Goal: Navigation & Orientation: Find specific page/section

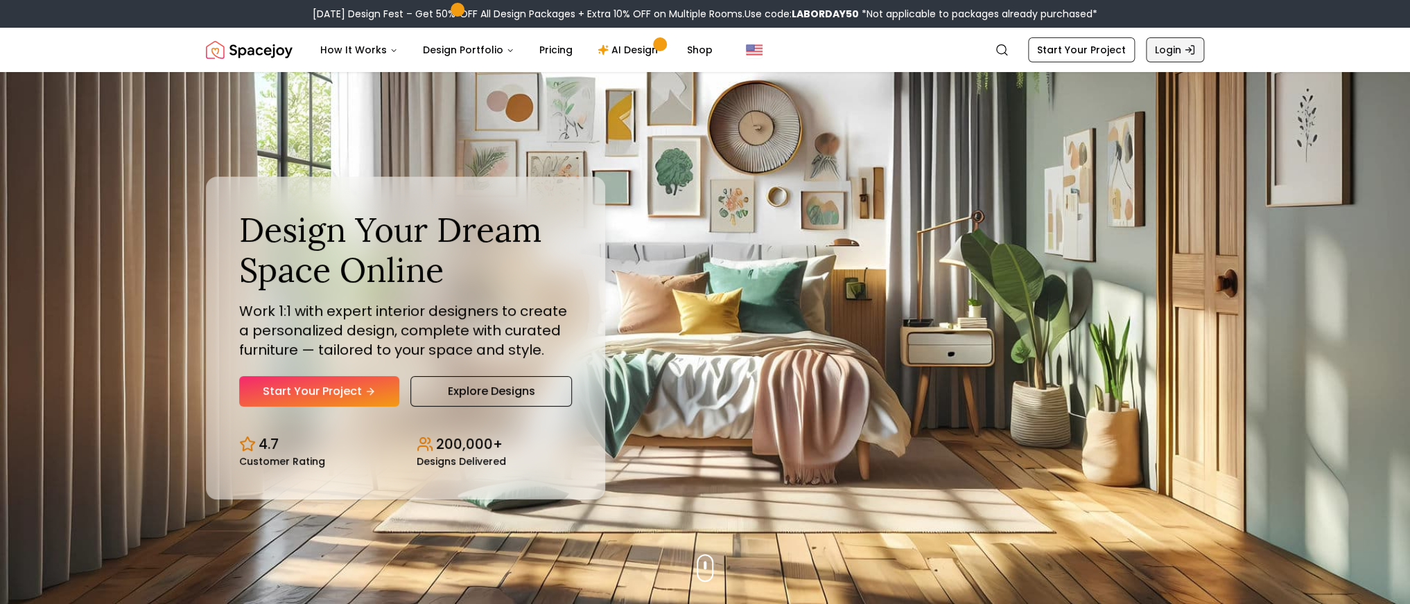
click at [1159, 48] on link "Login" at bounding box center [1174, 49] width 58 height 25
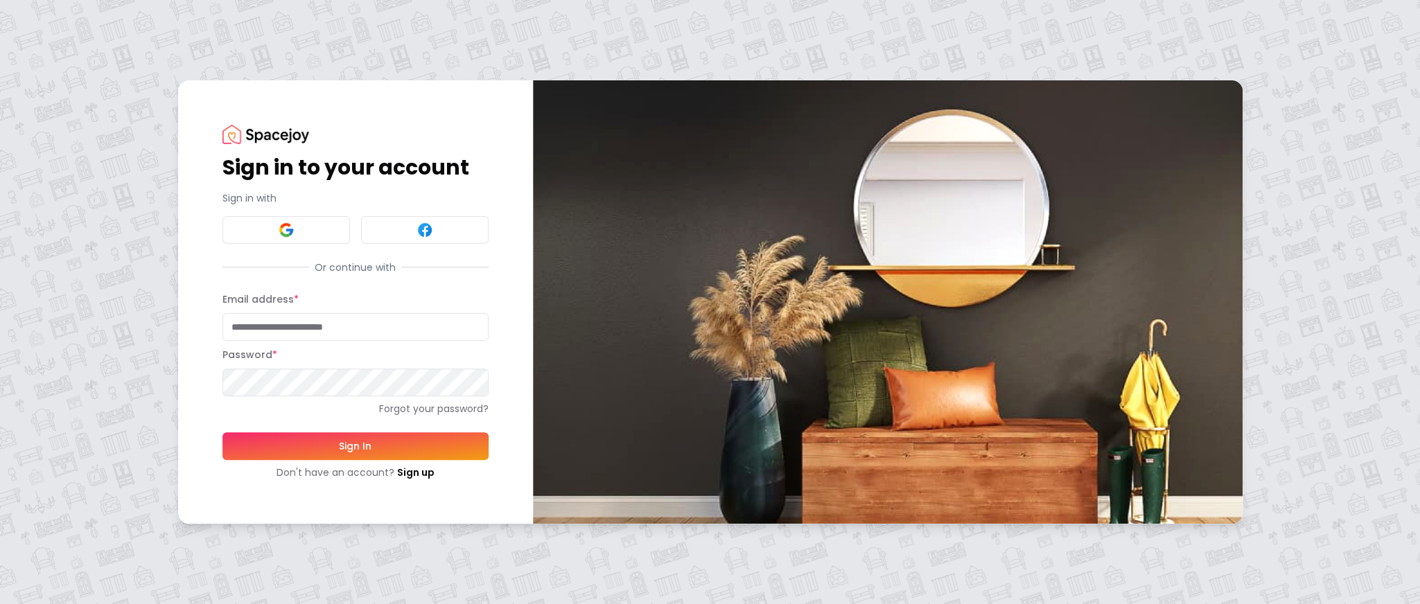
click at [334, 320] on input "Email address *" at bounding box center [355, 327] width 266 height 28
type input "**********"
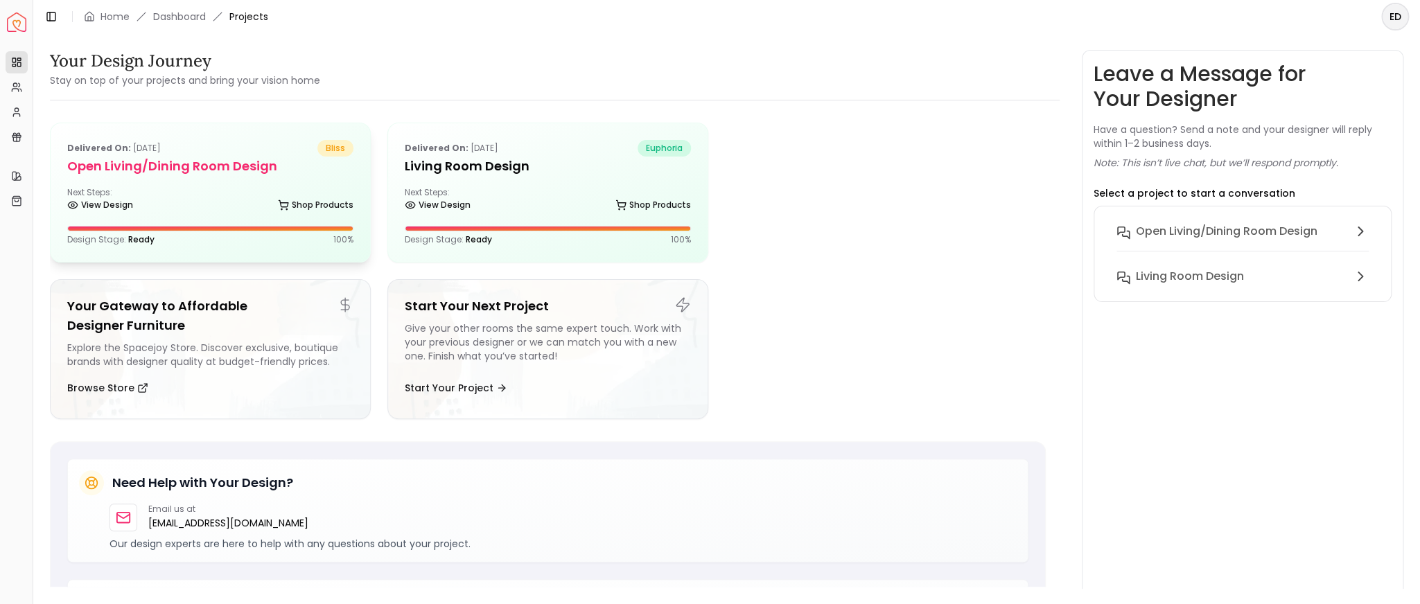
click at [261, 164] on h5 "Open Living/Dining Room Design" at bounding box center [210, 166] width 286 height 19
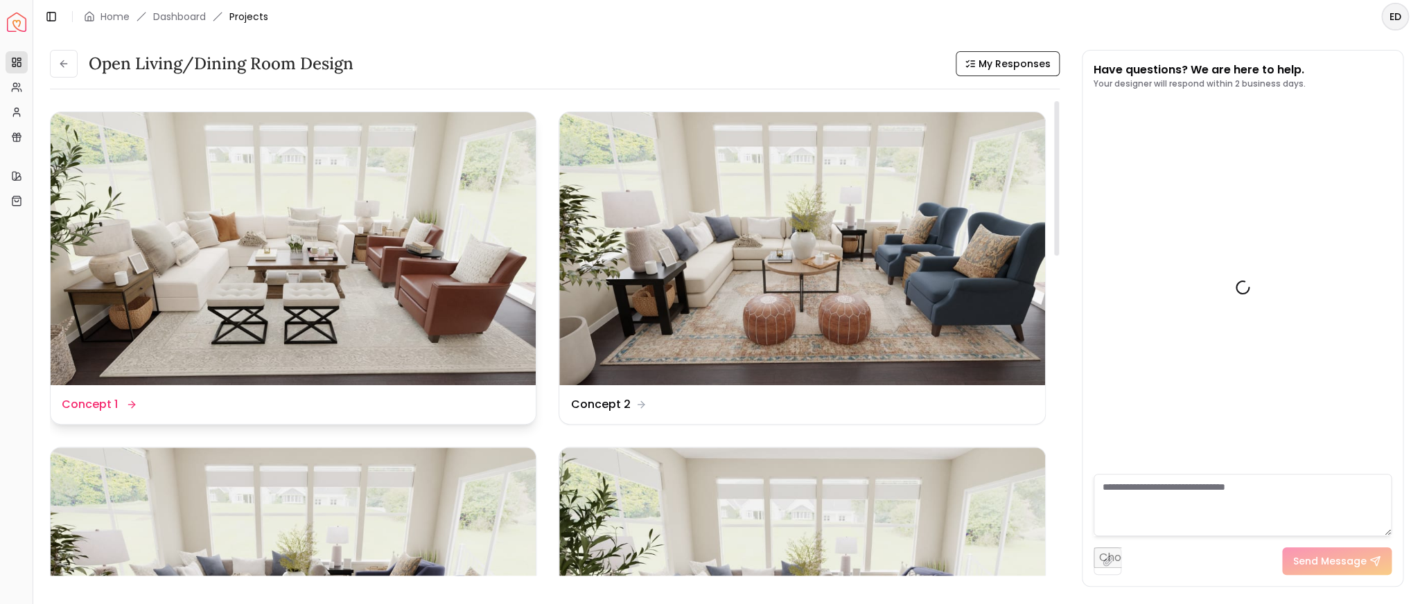
scroll to position [1525, 0]
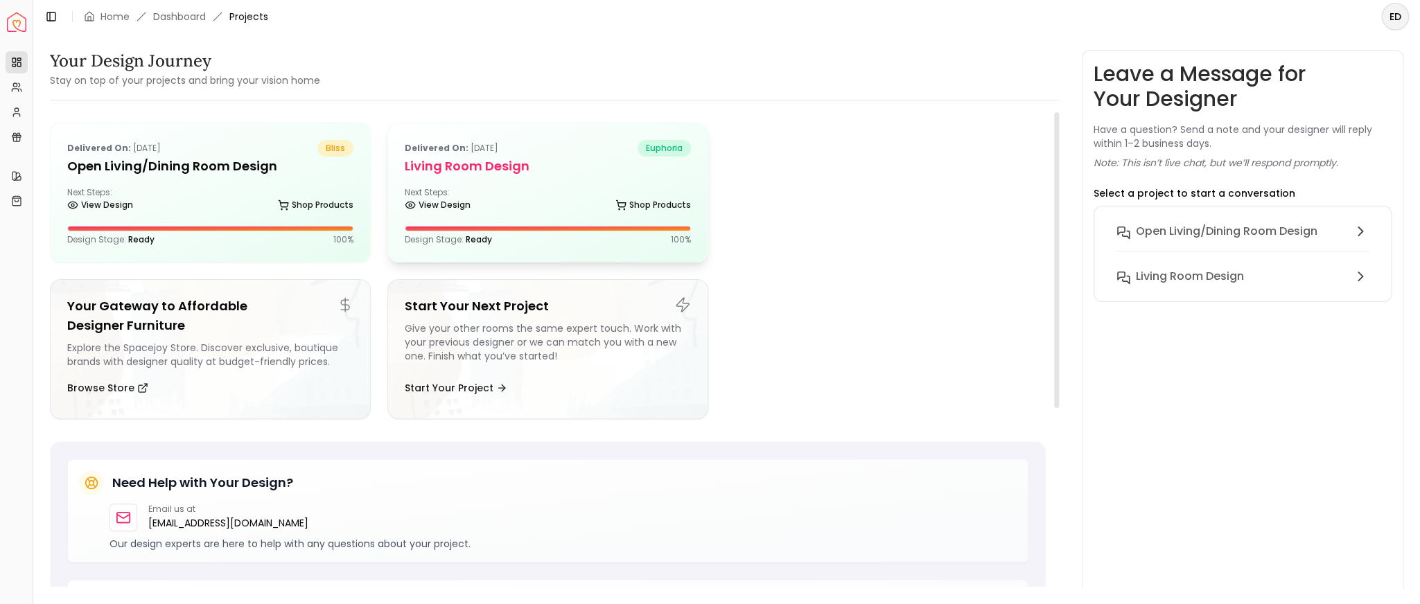
click at [497, 159] on h5 "Living Room Design" at bounding box center [548, 166] width 286 height 19
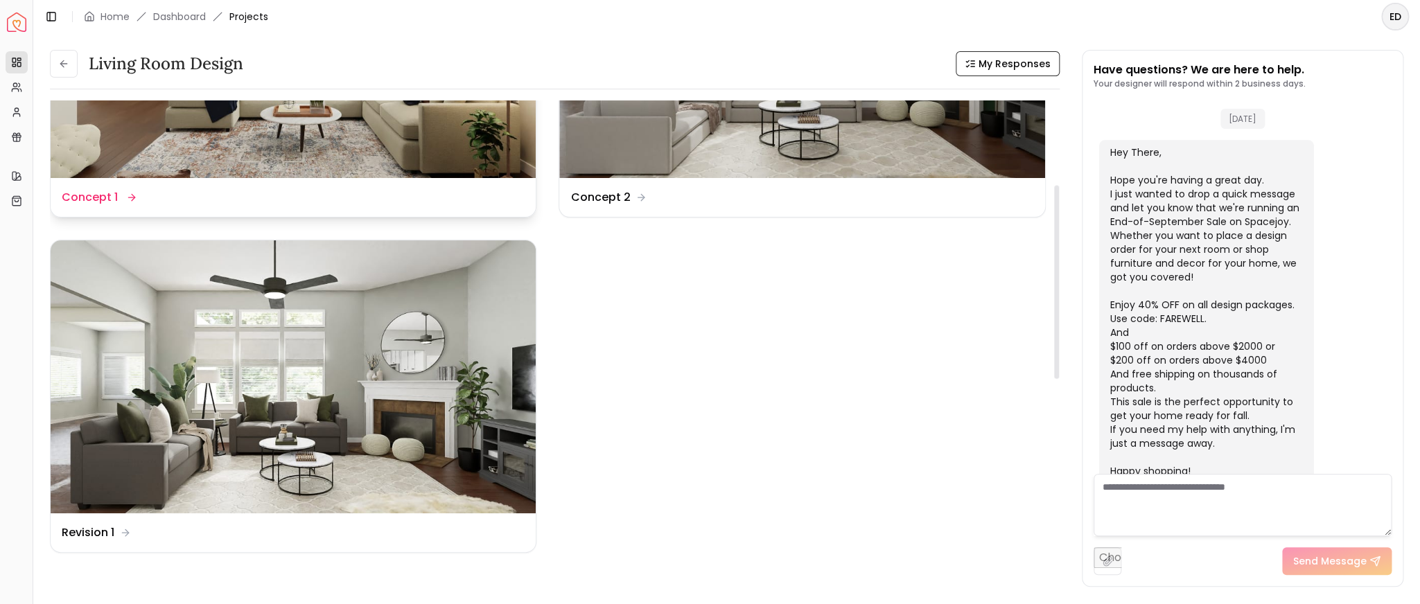
scroll to position [16, 0]
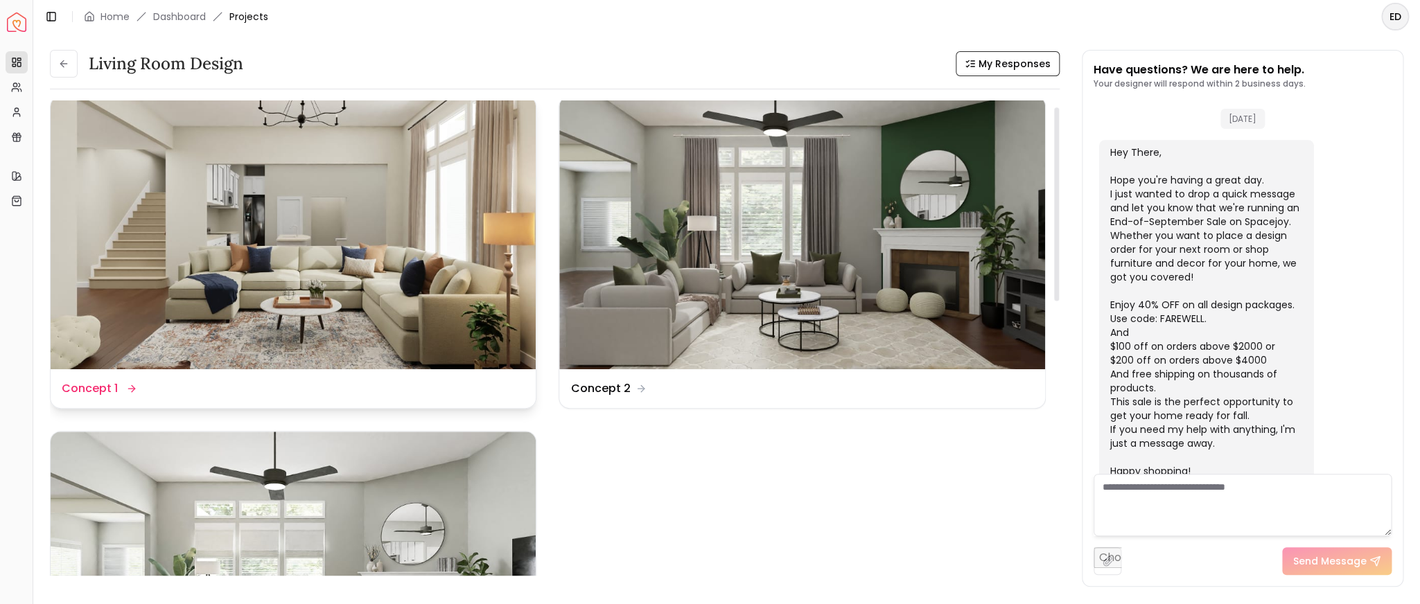
click at [389, 231] on img at bounding box center [293, 232] width 485 height 273
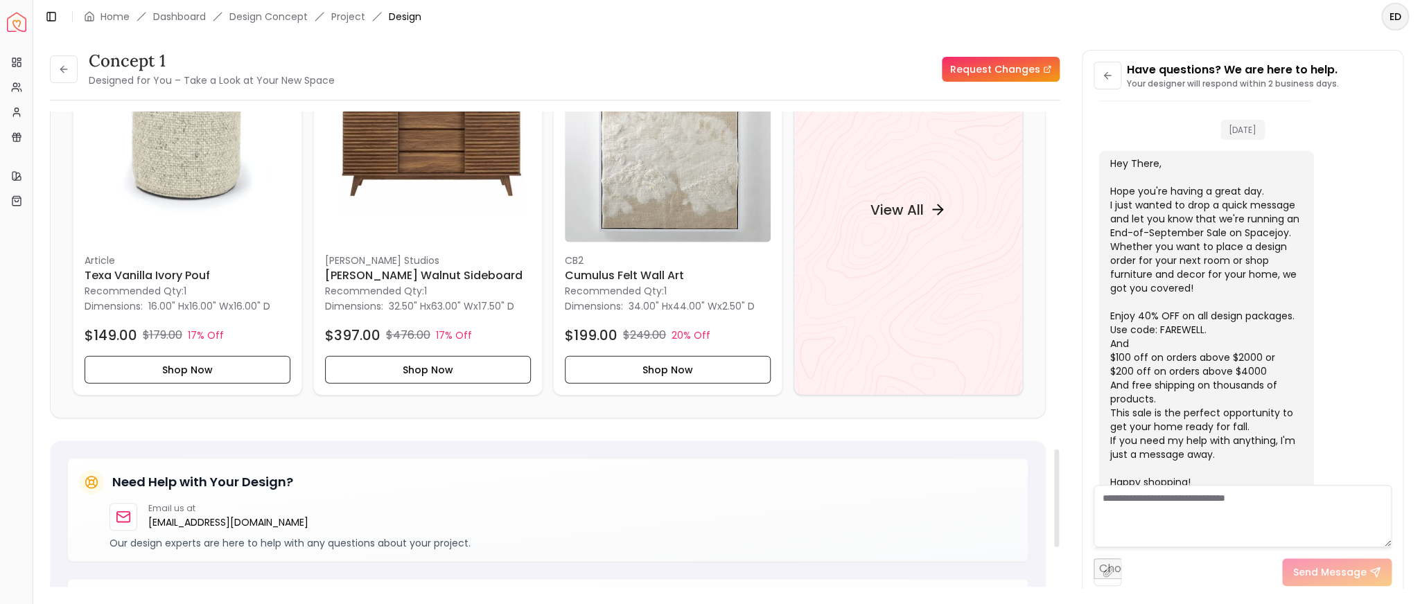
scroll to position [1642, 0]
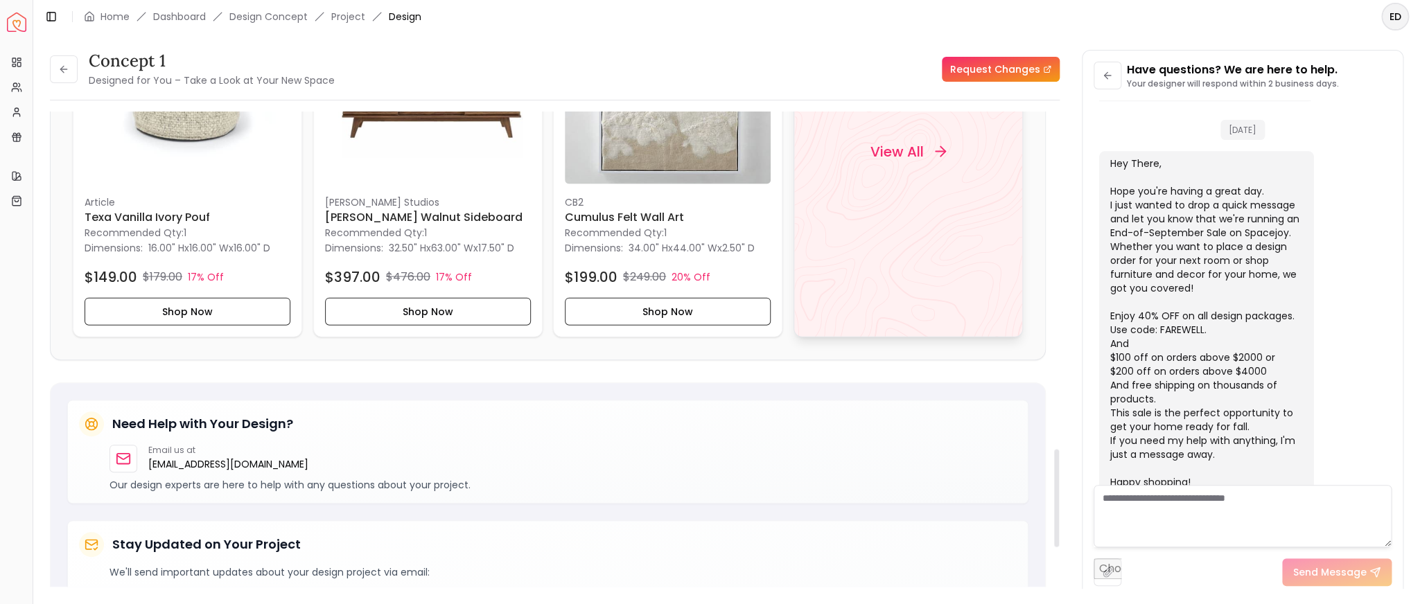
click at [976, 200] on div "View All" at bounding box center [907, 152] width 229 height 371
